Goal: Information Seeking & Learning: Learn about a topic

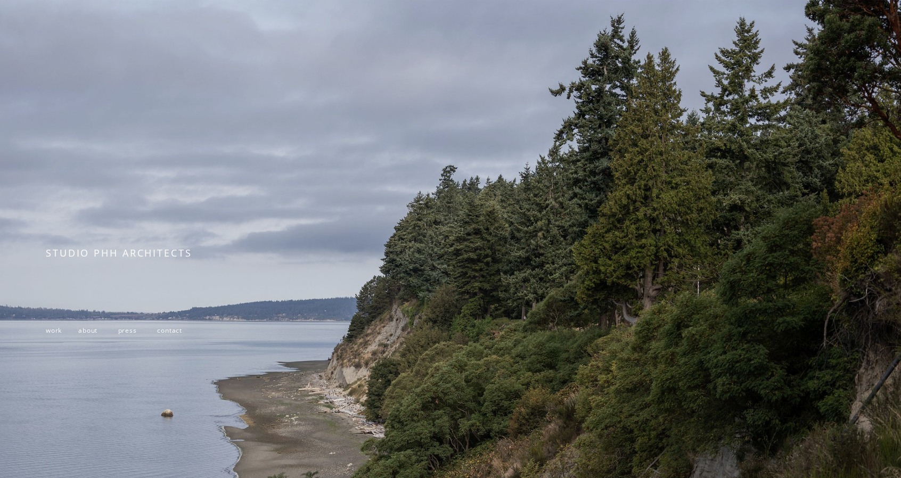
click at [60, 333] on span "work" at bounding box center [54, 330] width 16 height 9
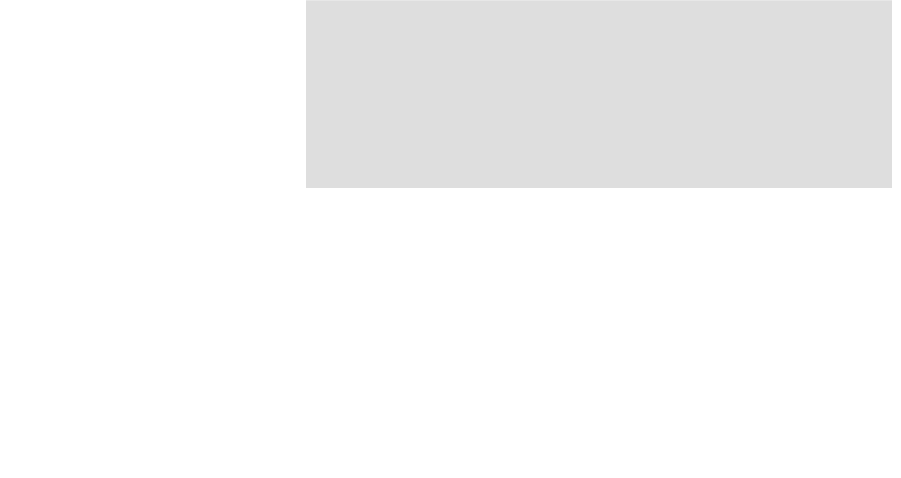
scroll to position [2502, 0]
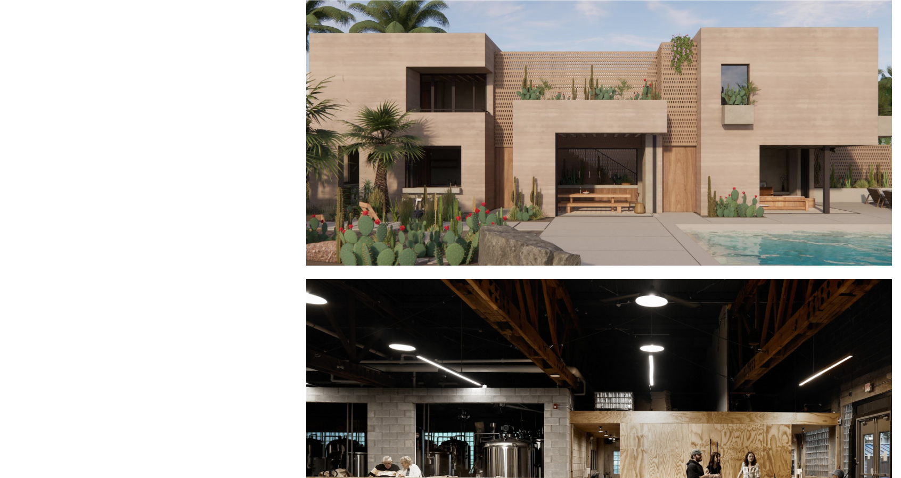
click at [667, 147] on div at bounding box center [598, 79] width 585 height 374
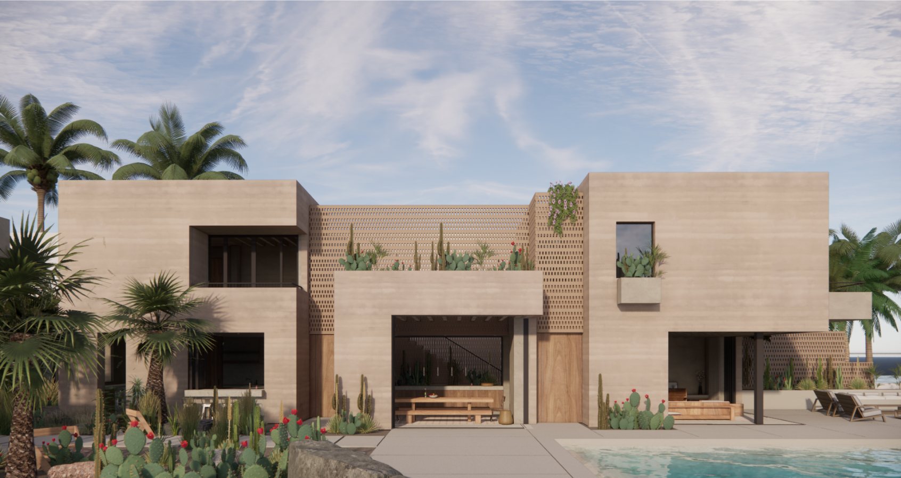
scroll to position [106, 0]
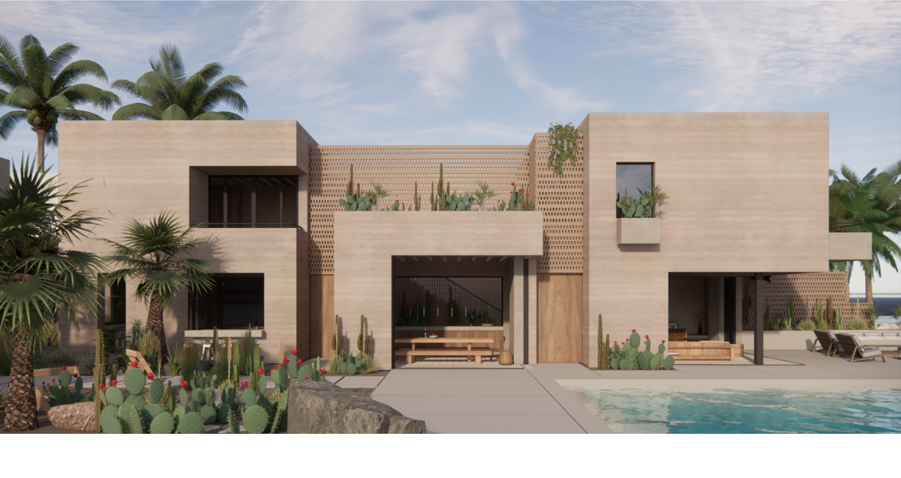
drag, startPoint x: 411, startPoint y: 213, endPoint x: 366, endPoint y: 241, distance: 52.9
click at [366, 241] on div at bounding box center [450, 182] width 901 height 503
click at [408, 233] on div at bounding box center [450, 182] width 901 height 503
click at [434, 229] on div at bounding box center [450, 182] width 901 height 503
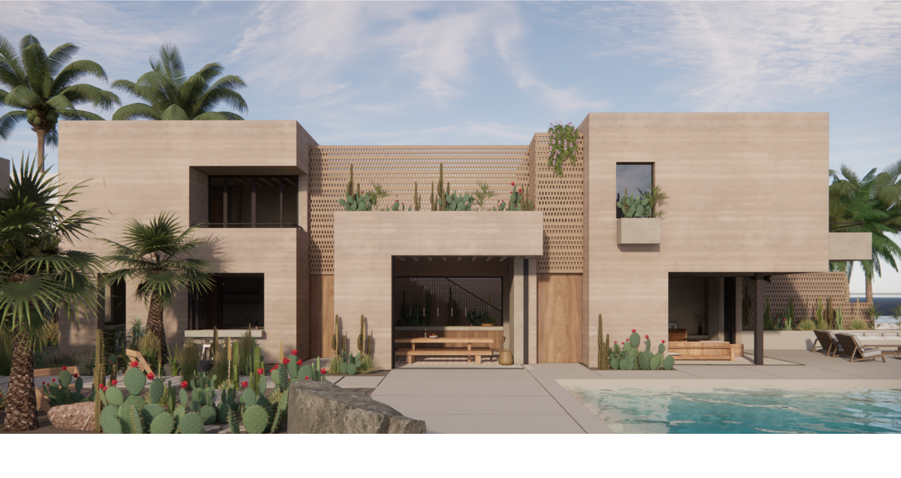
click at [434, 229] on div at bounding box center [450, 182] width 901 height 503
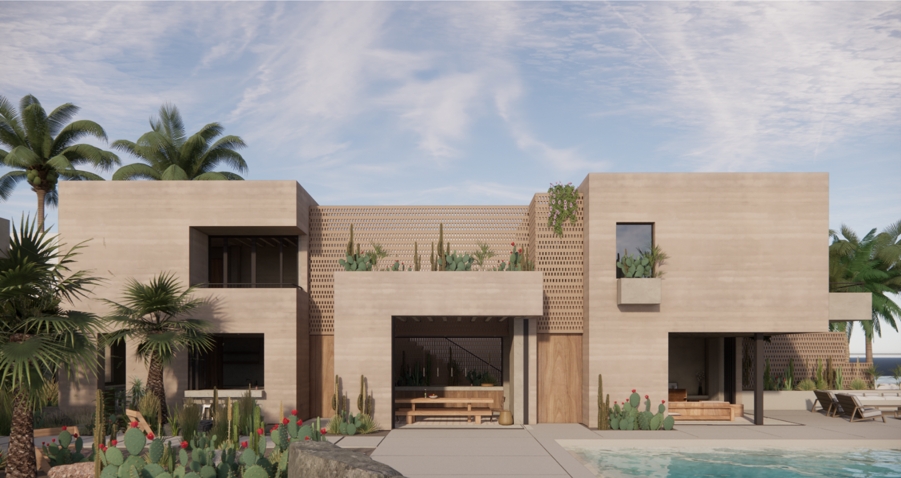
scroll to position [0, 0]
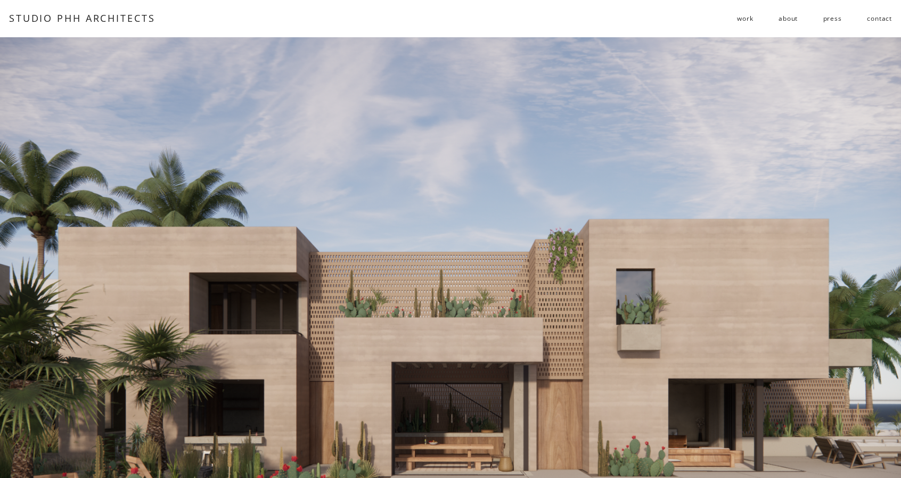
click at [439, 180] on div at bounding box center [450, 288] width 901 height 503
